Goal: Register for event/course

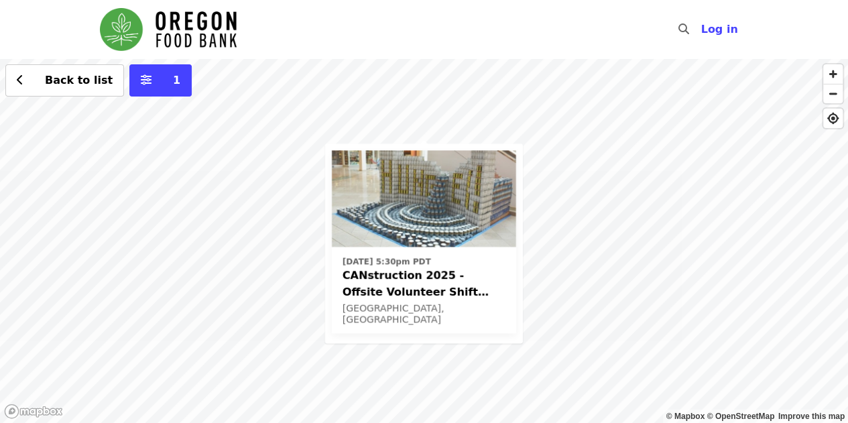
click at [564, 275] on div "[DATE] 5:30pm PDT CANstruction 2025 - Offsite Volunteer Shift (age [DEMOGRAPHIC…" at bounding box center [424, 241] width 848 height 364
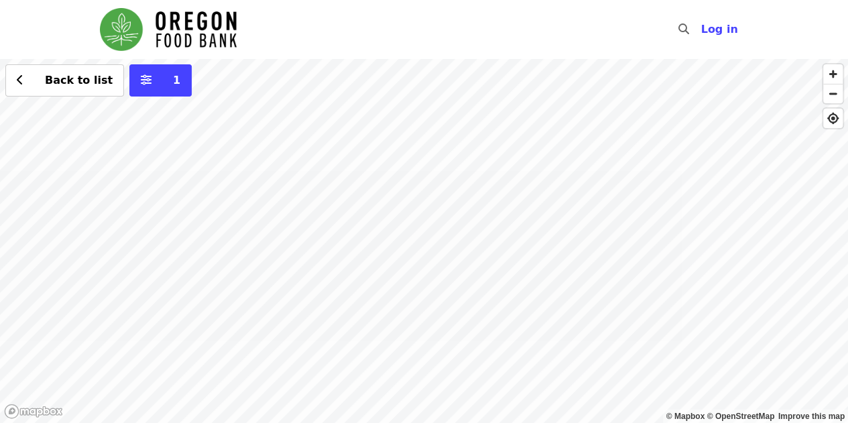
click at [618, 192] on div "Back to list 1" at bounding box center [424, 241] width 848 height 364
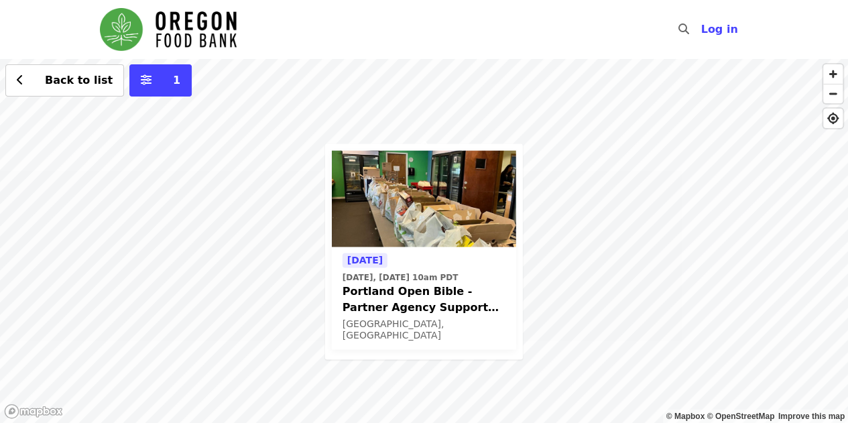
click at [591, 210] on div "[DATE] [DATE], [DATE] 10am PDT Portland Open [DEMOGRAPHIC_DATA] - Partner Agenc…" at bounding box center [424, 241] width 848 height 364
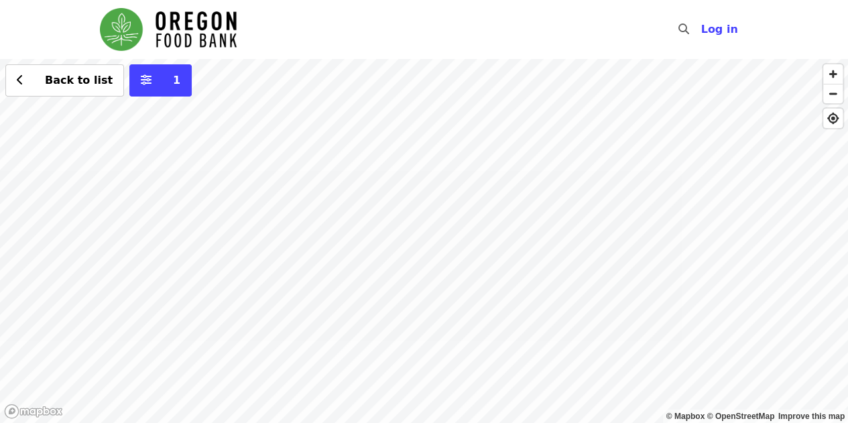
click at [424, 209] on div "Back to list 1" at bounding box center [424, 241] width 848 height 364
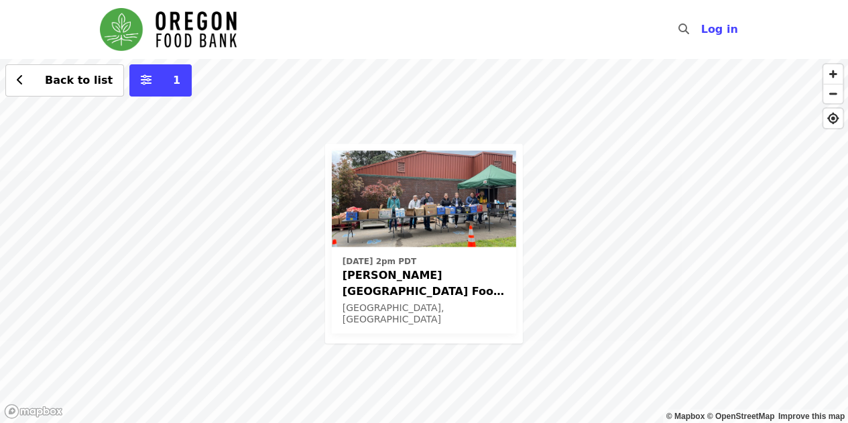
click at [576, 186] on div "[DATE] 2pm PDT [PERSON_NAME][GEOGRAPHIC_DATA] Food Pantry - Partner Agency Supp…" at bounding box center [424, 241] width 848 height 364
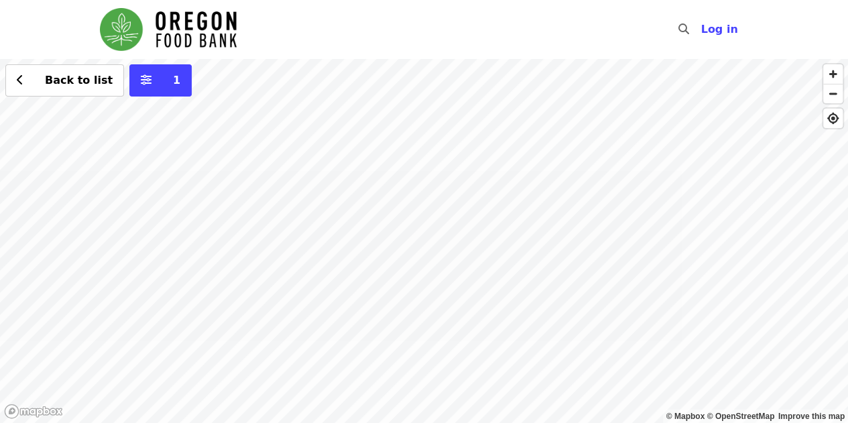
drag, startPoint x: 393, startPoint y: 178, endPoint x: 804, endPoint y: 436, distance: 485.3
click at [804, 422] on html "Skip to content ​ Log in © Mapbox © OpenStreetMap Improve this map Back to list…" at bounding box center [424, 211] width 848 height 423
drag, startPoint x: 399, startPoint y: 228, endPoint x: 590, endPoint y: 296, distance: 202.6
click at [590, 296] on div "Back to list 1" at bounding box center [424, 241] width 848 height 364
click at [252, 215] on div "Back to list 1" at bounding box center [424, 241] width 848 height 364
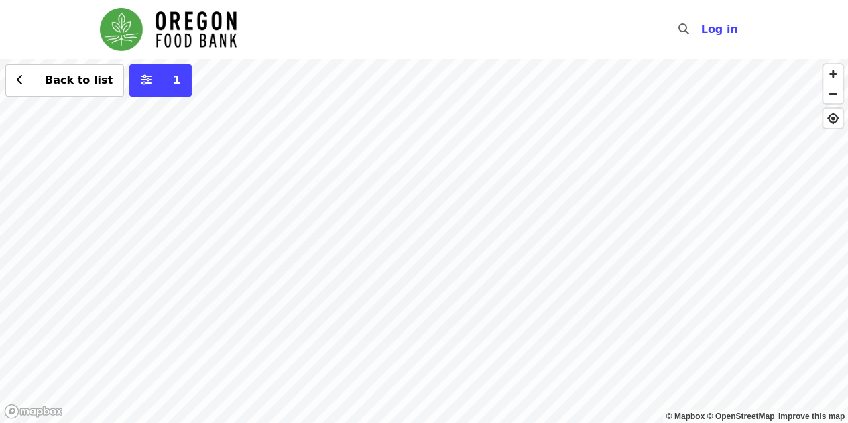
click at [239, 214] on div "Back to list 1" at bounding box center [424, 241] width 848 height 364
click at [227, 199] on div "See 2 actions at this location Back to list 1" at bounding box center [424, 241] width 848 height 364
click at [229, 235] on span "See 2 actions at this location" at bounding box center [237, 231] width 176 height 13
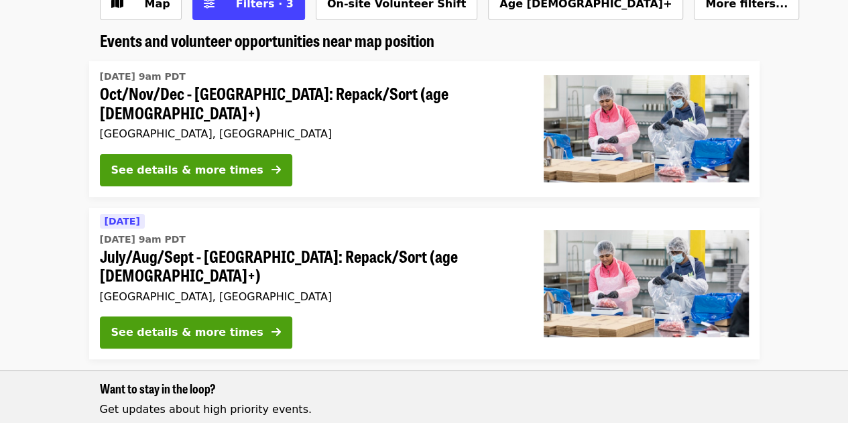
scroll to position [134, 0]
